Goal: Information Seeking & Learning: Learn about a topic

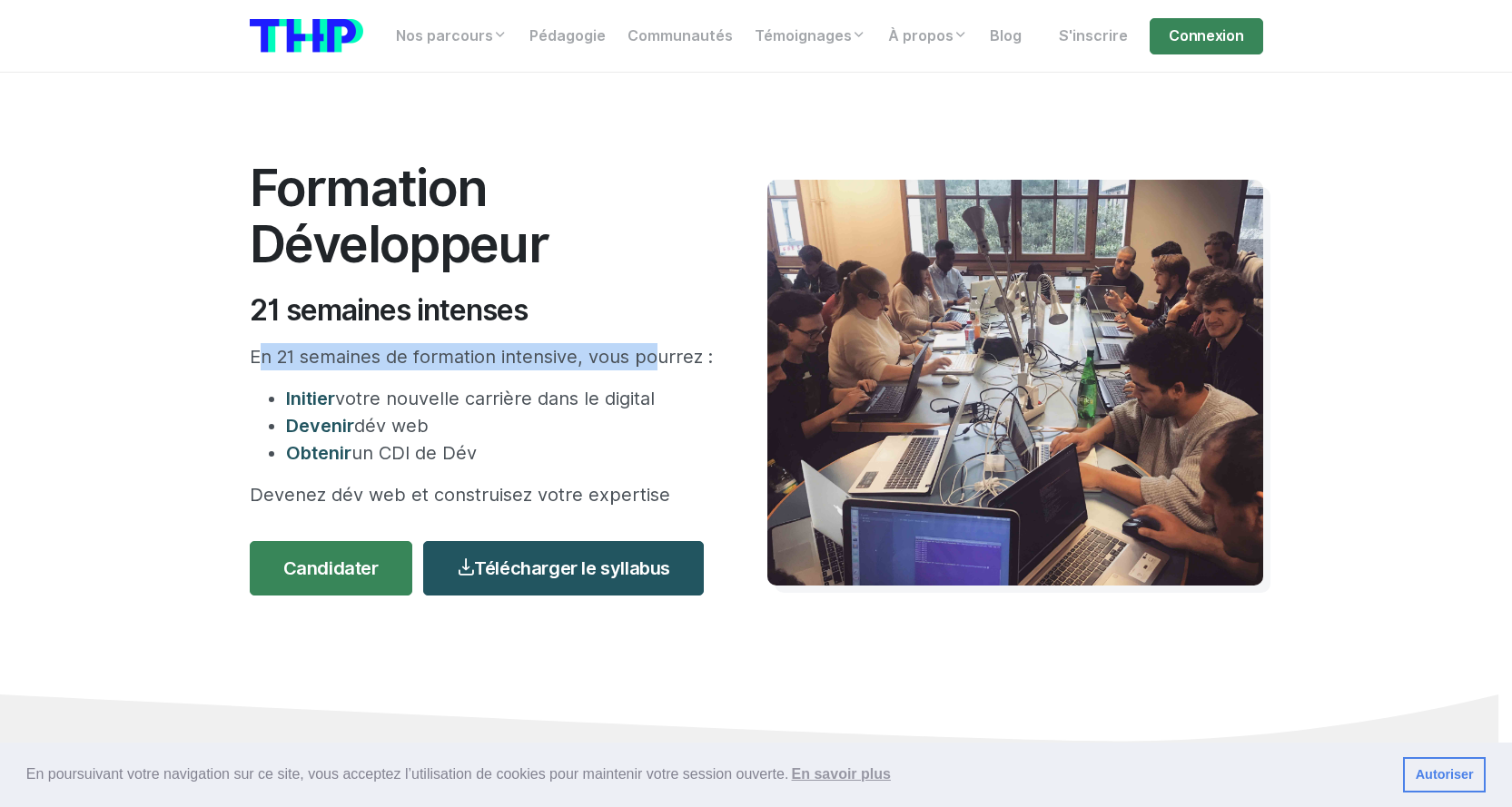
drag, startPoint x: 248, startPoint y: 356, endPoint x: 642, endPoint y: 366, distance: 394.1
click at [642, 366] on div "Formation Développeur 21 semaines intenses En 21 semaines de formation intensiv…" at bounding box center [497, 382] width 517 height 447
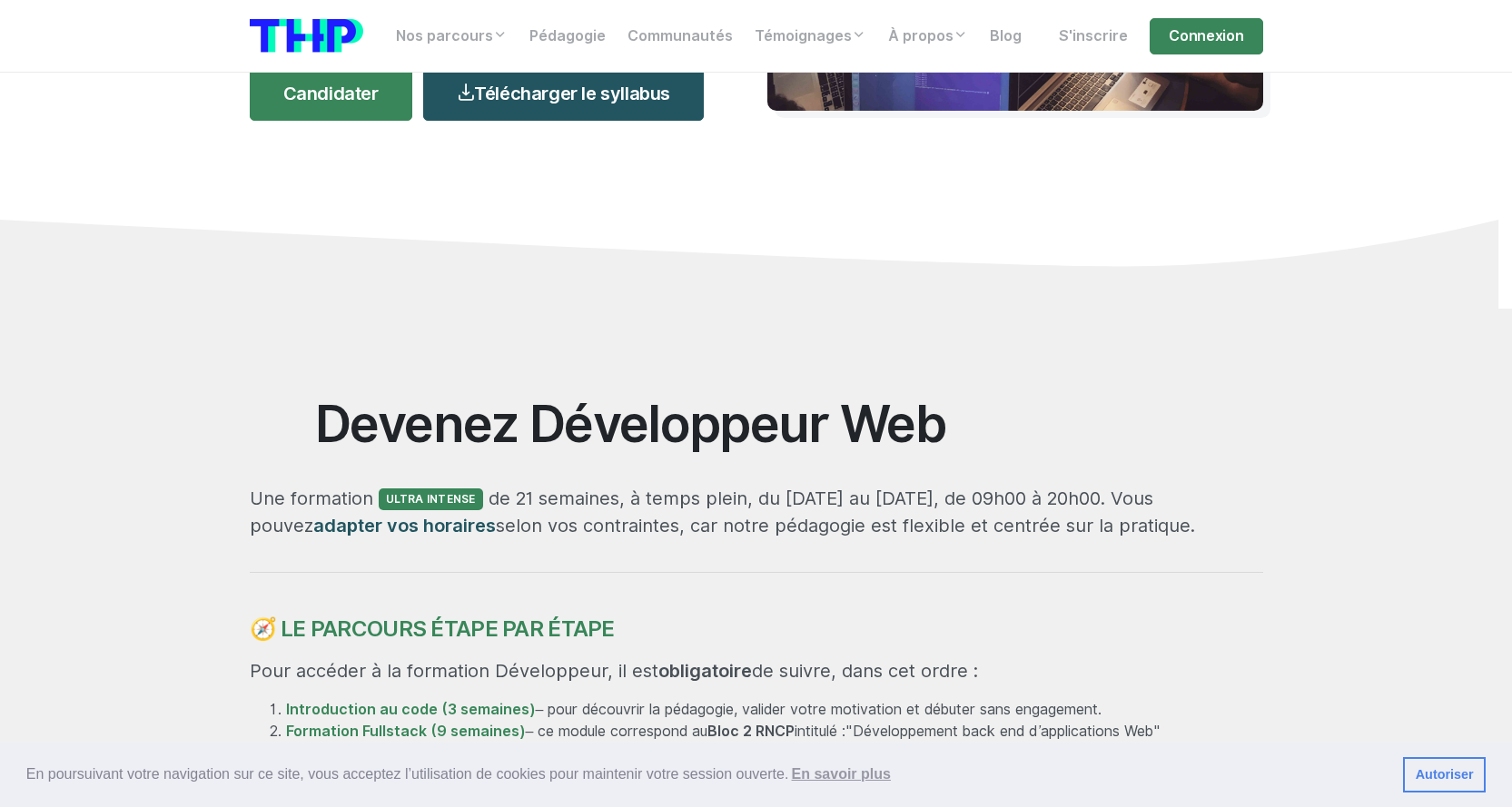
scroll to position [545, 0]
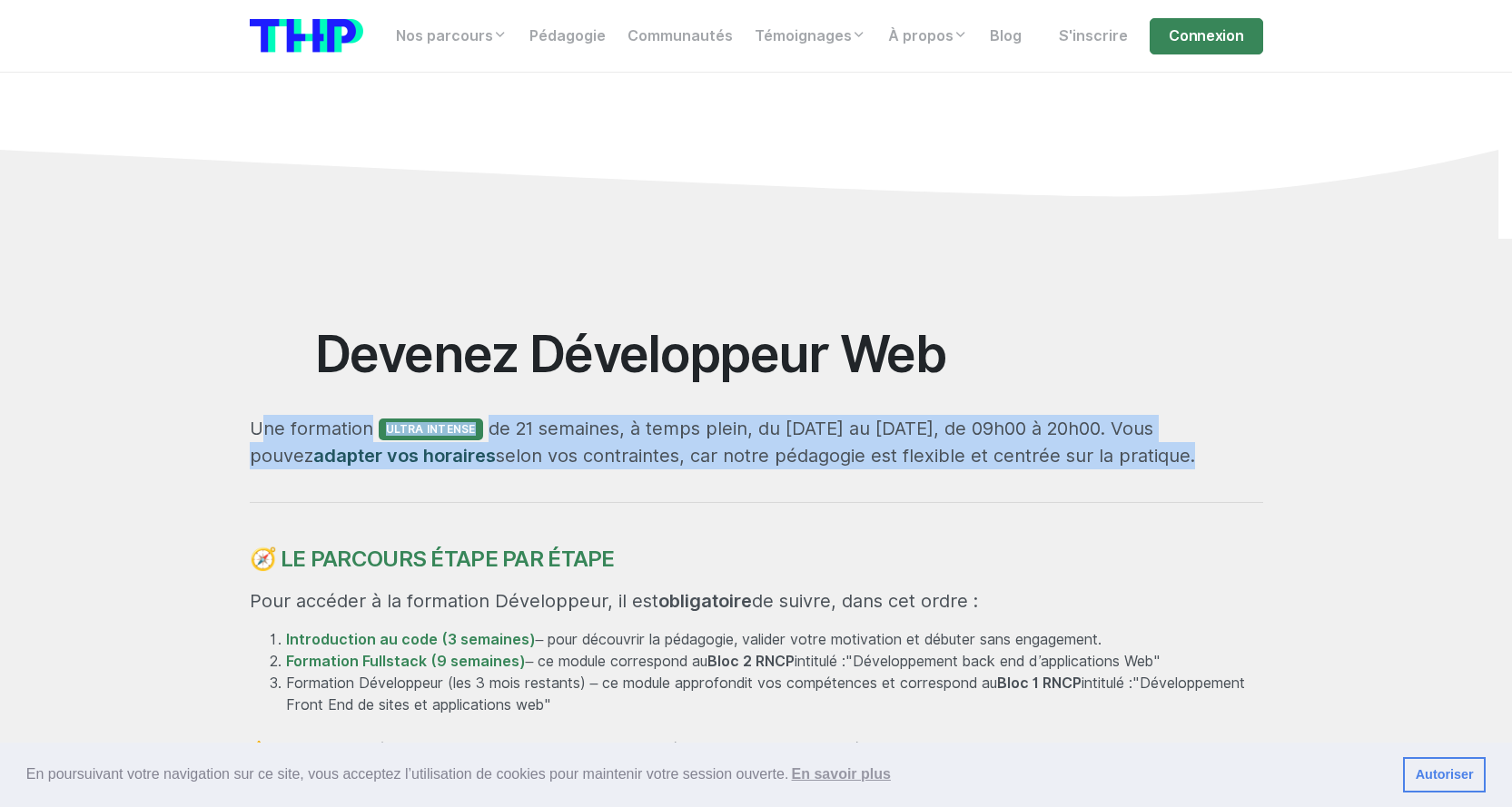
drag, startPoint x: 251, startPoint y: 434, endPoint x: 1118, endPoint y: 490, distance: 868.8
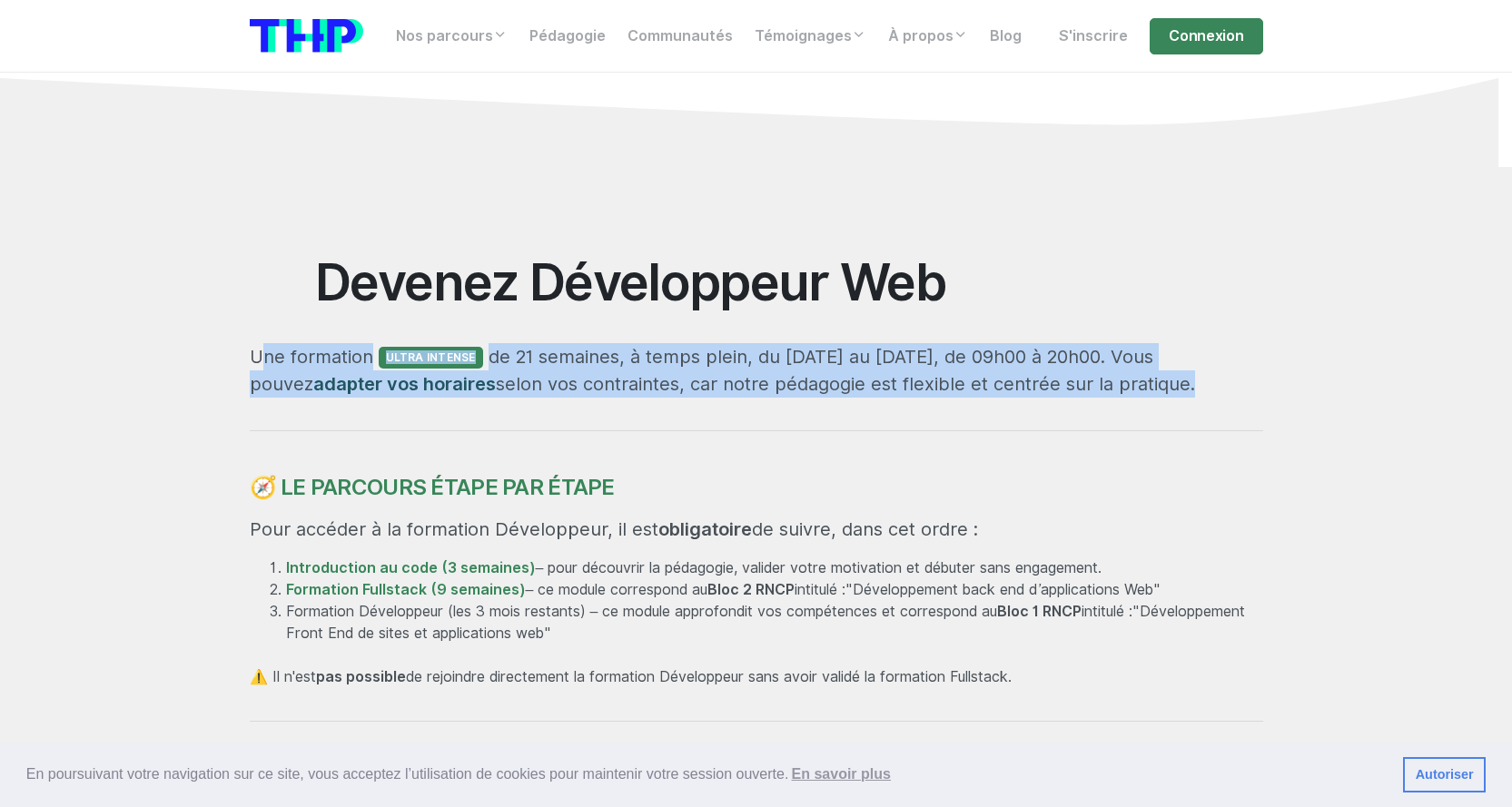
scroll to position [818, 0]
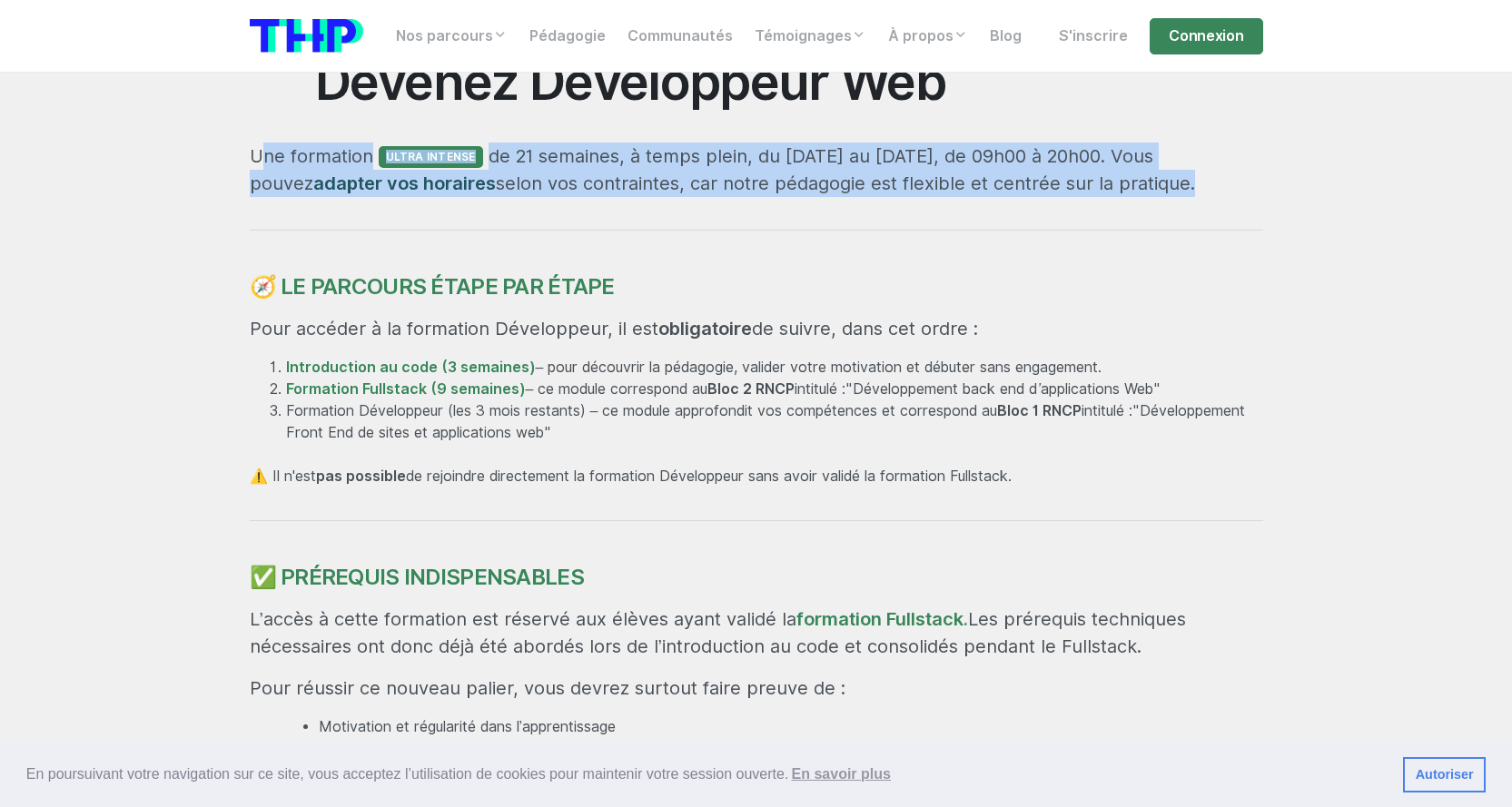
drag, startPoint x: 285, startPoint y: 291, endPoint x: 785, endPoint y: 446, distance: 523.5
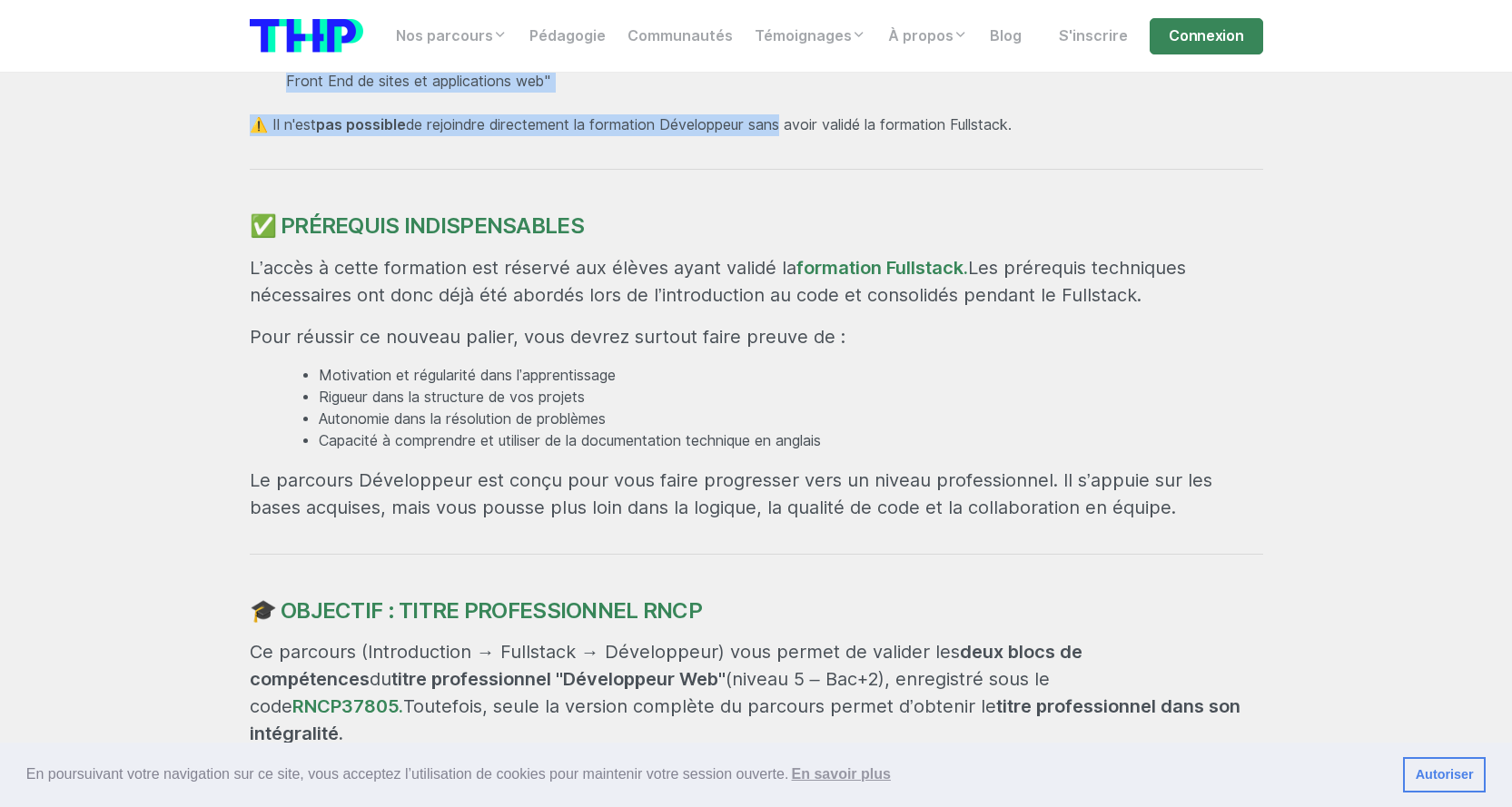
scroll to position [1362, 0]
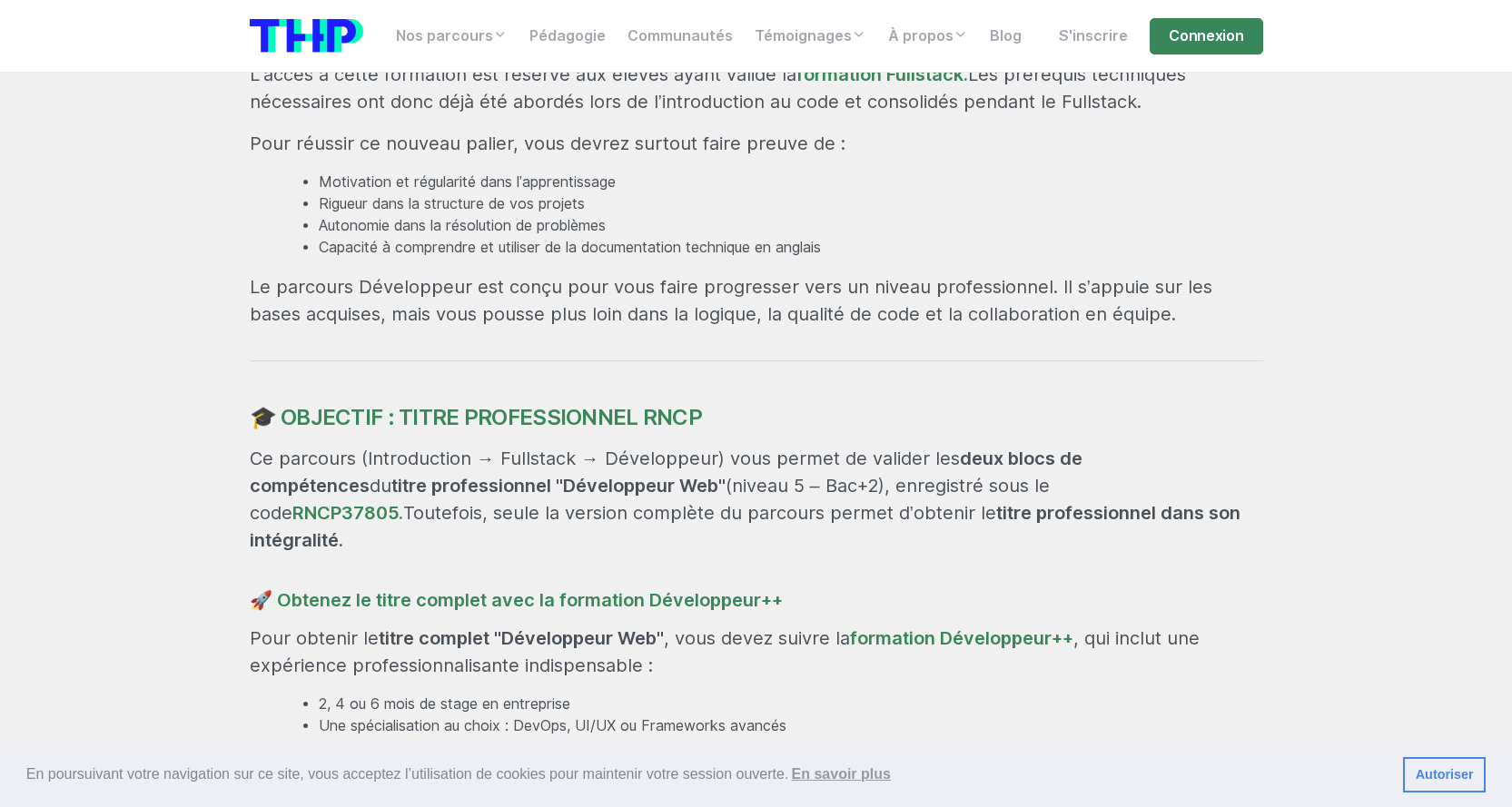
click at [909, 482] on p "Ce parcours (Introduction → Fullstack → Développeur) vous permet de valider les…" at bounding box center [756, 499] width 1014 height 109
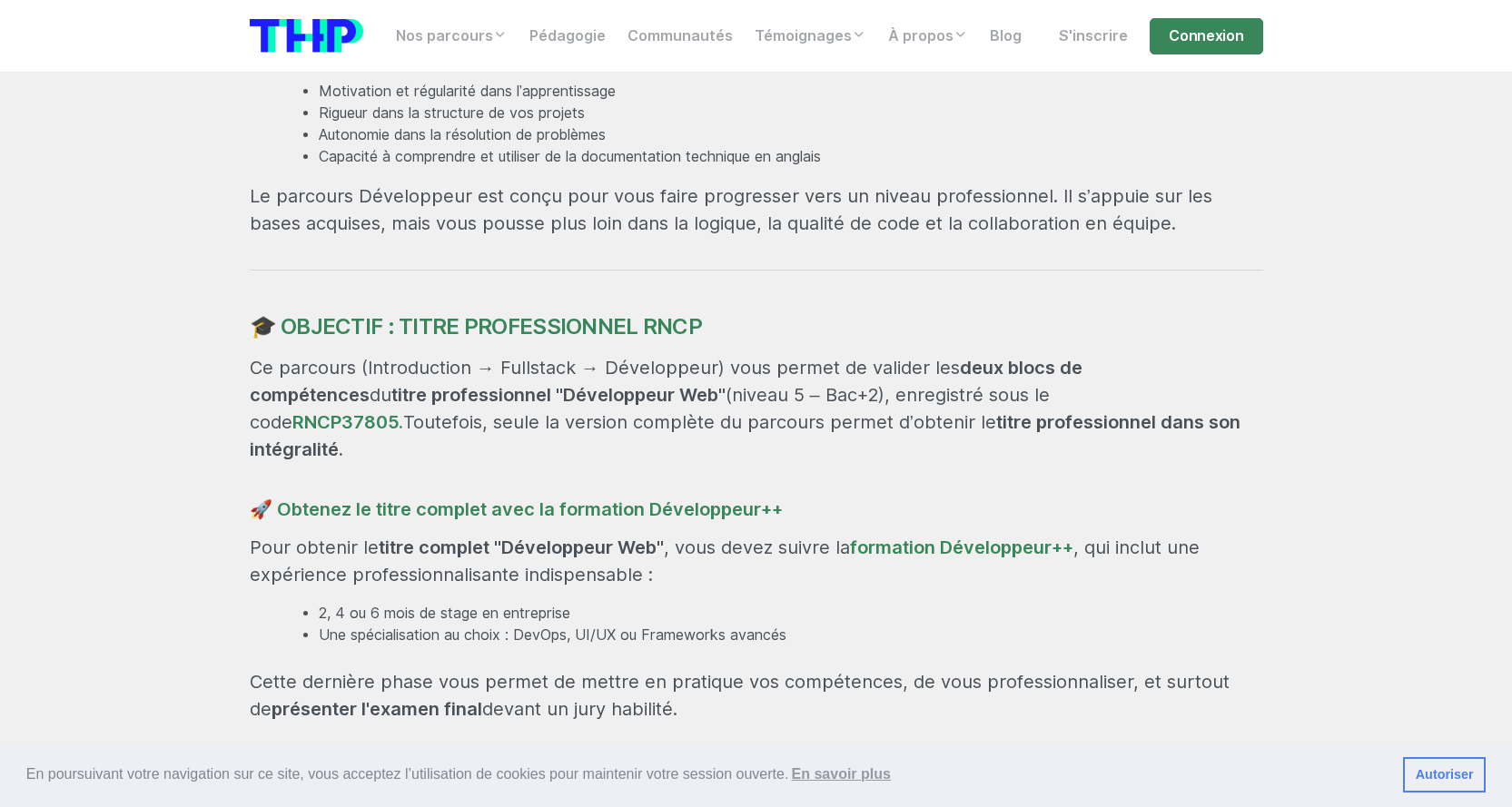
scroll to position [1543, 0]
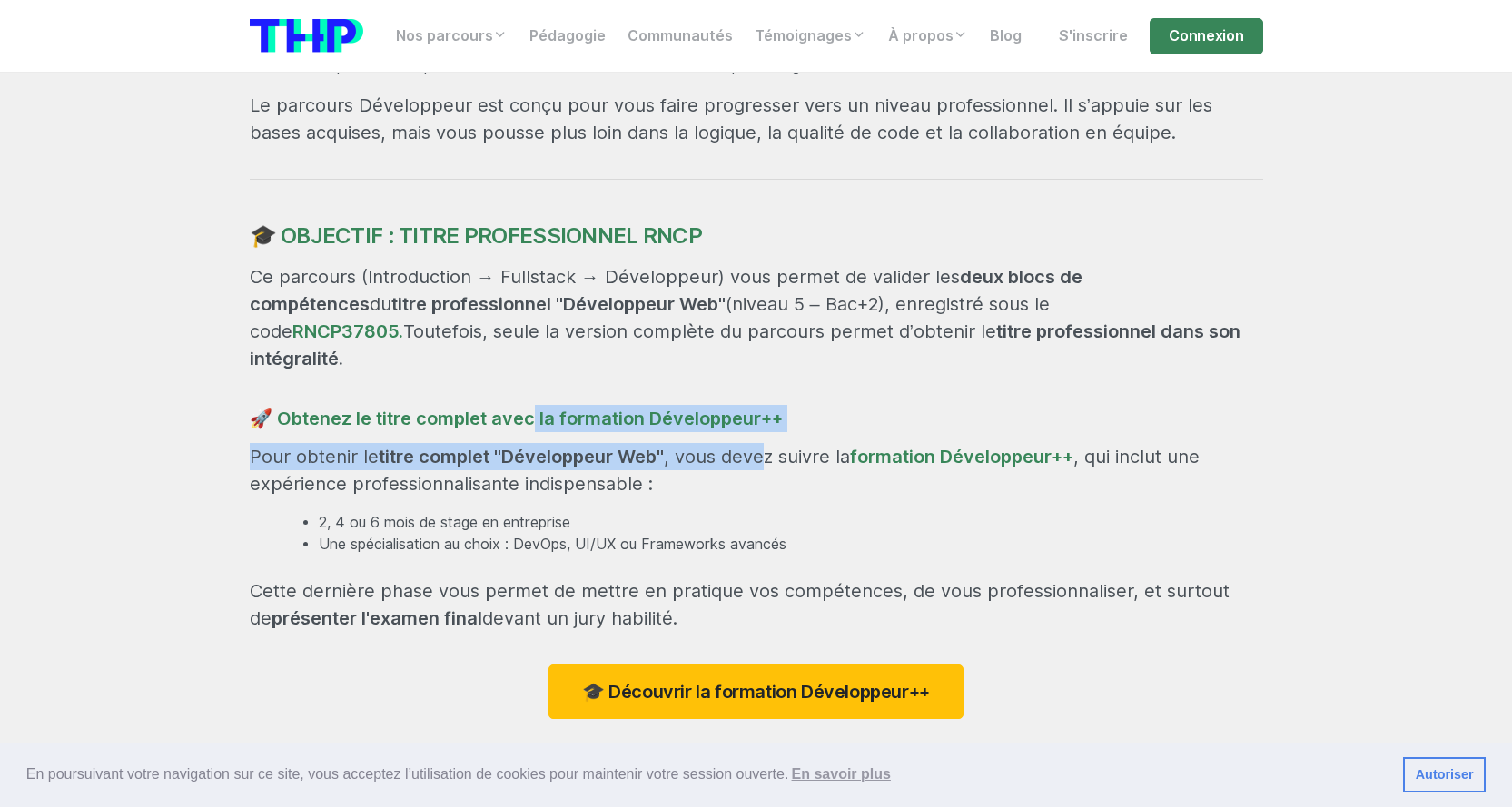
drag, startPoint x: 590, startPoint y: 401, endPoint x: 760, endPoint y: 437, distance: 173.8
click at [760, 437] on div "Devenez Développeur Web Une formation ultra intense de 21 semaines, à temps ple…" at bounding box center [756, 115] width 1035 height 1576
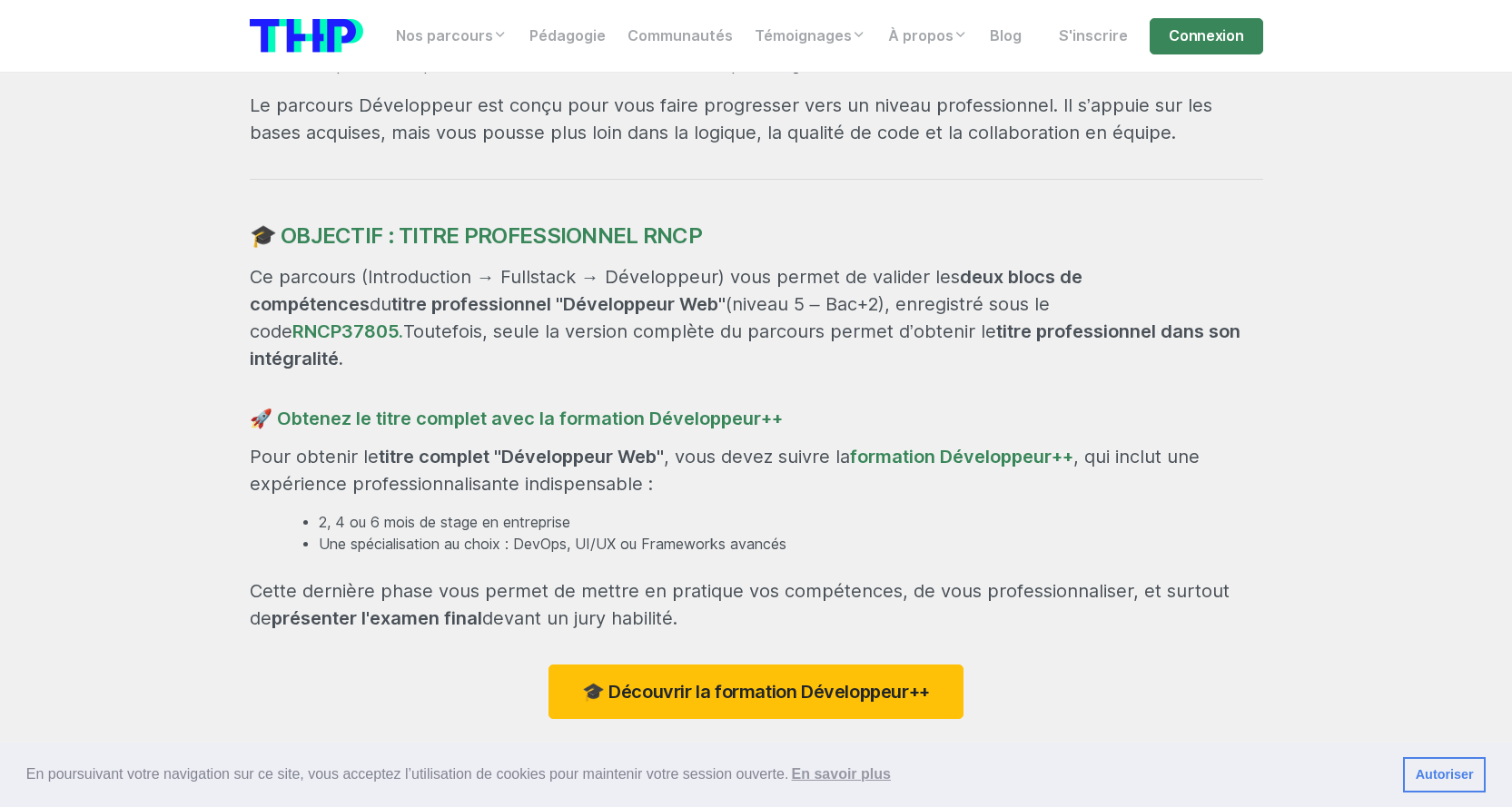
click at [377, 451] on p "Pour obtenir le titre complet "Développeur Web" , vous devez suivre la formatio…" at bounding box center [756, 469] width 1014 height 55
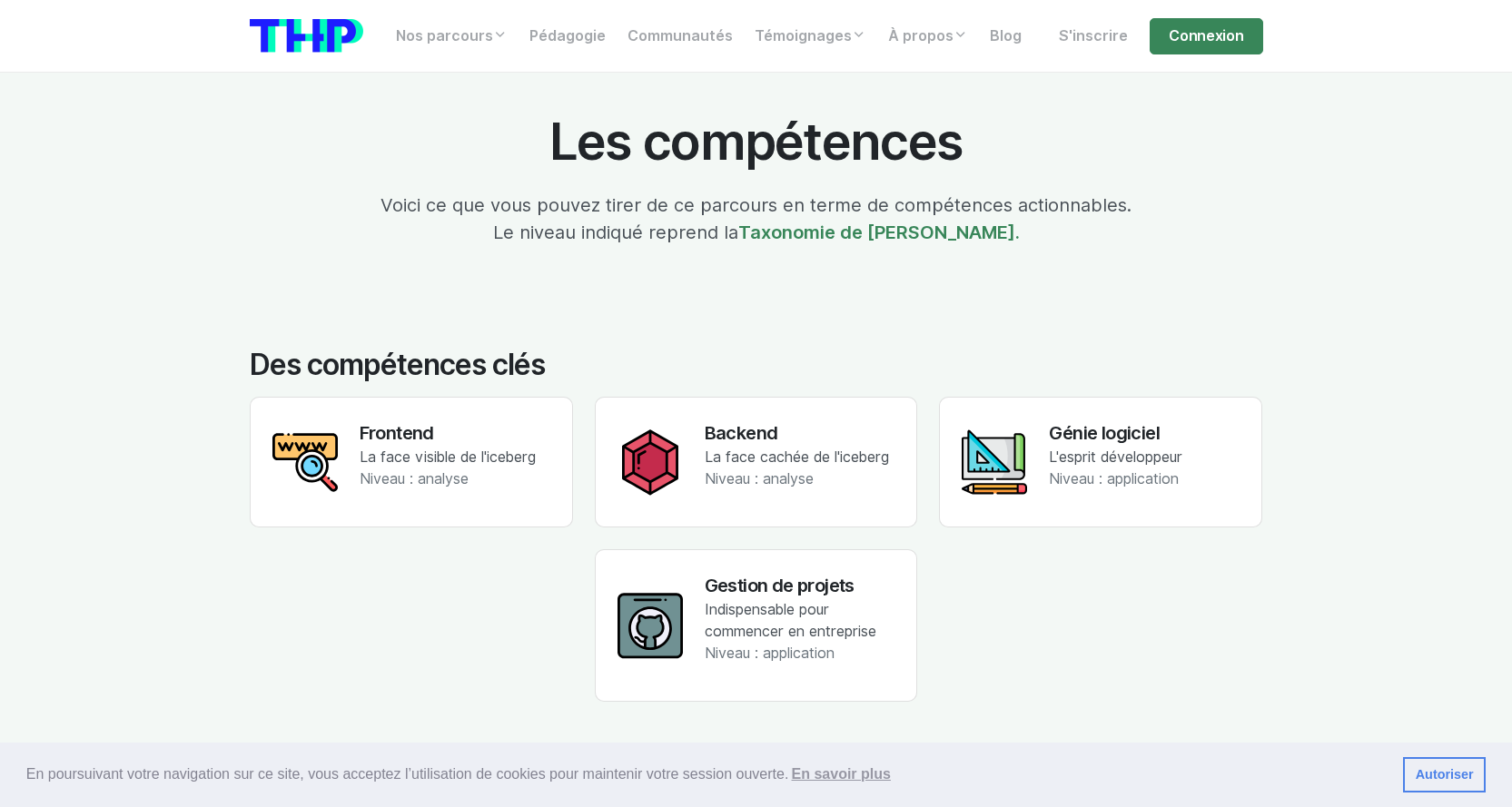
scroll to position [3086, 0]
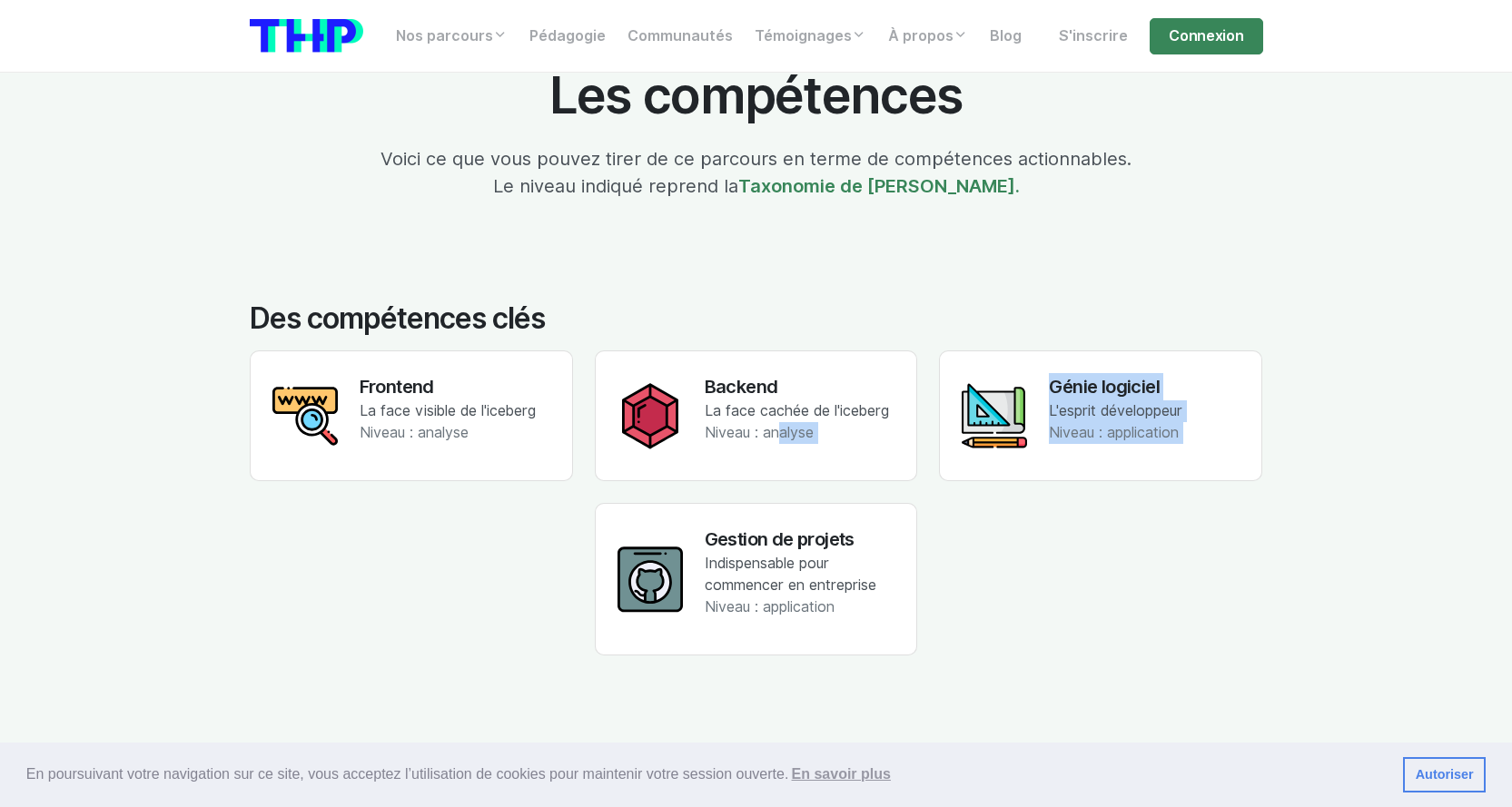
drag, startPoint x: 620, startPoint y: 463, endPoint x: 772, endPoint y: 461, distance: 152.0
click at [772, 461] on div "Frontend La face visible de l'iceberg Niveau : analyse Backend La face cachée d…" at bounding box center [756, 514] width 1035 height 327
click at [777, 526] on h3 "Gestion de projets" at bounding box center [800, 539] width 190 height 27
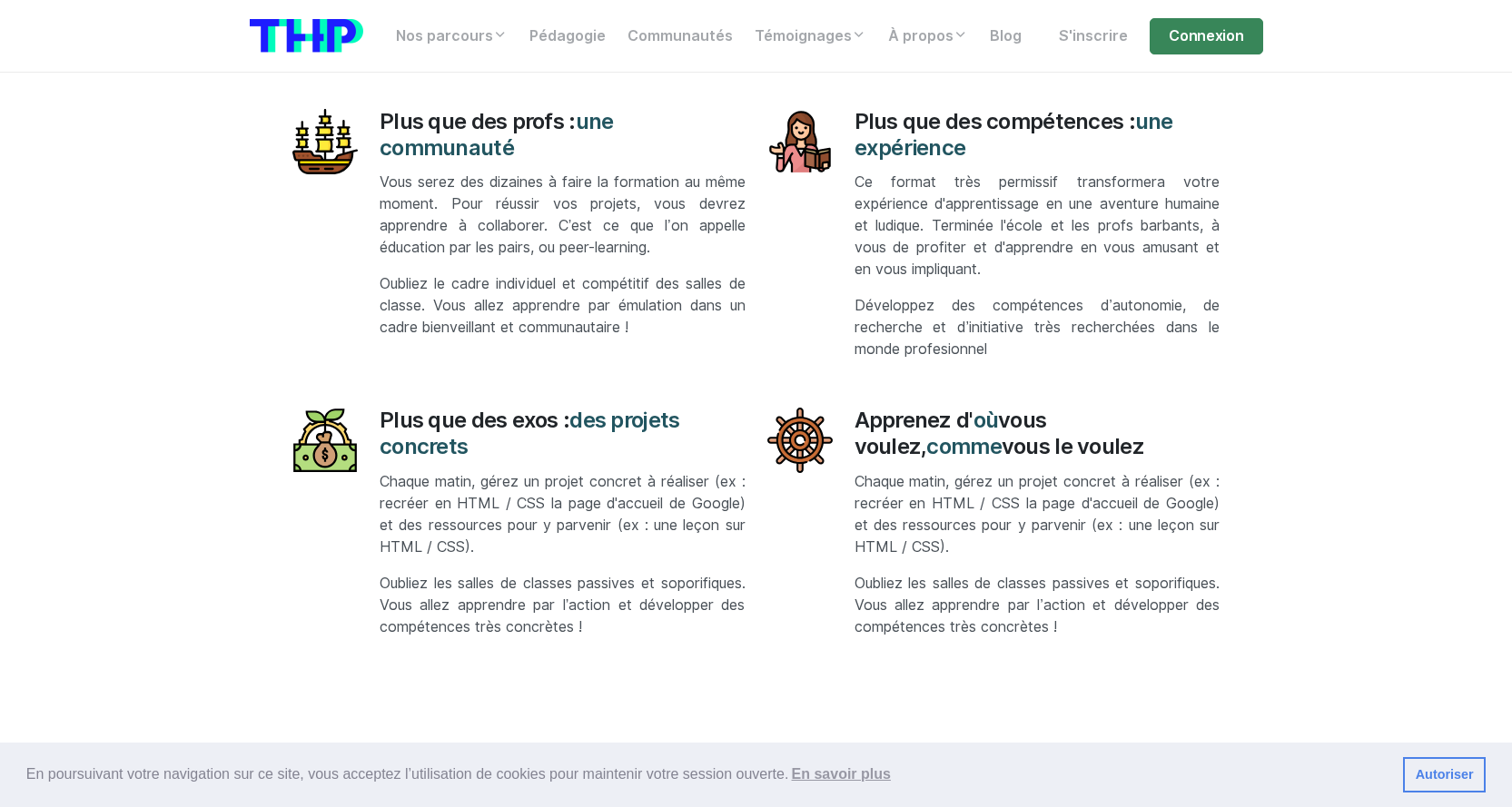
scroll to position [7626, 0]
